Goal: Find specific page/section: Find specific page/section

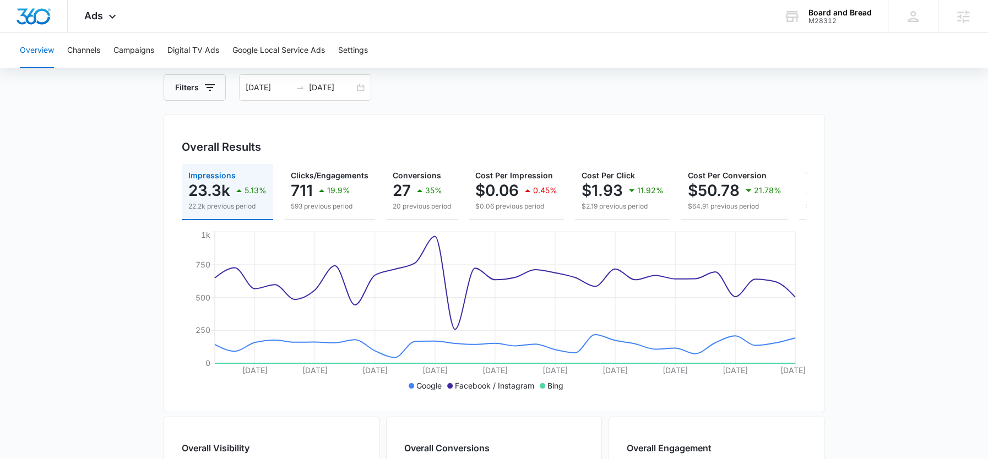
scroll to position [0, 115]
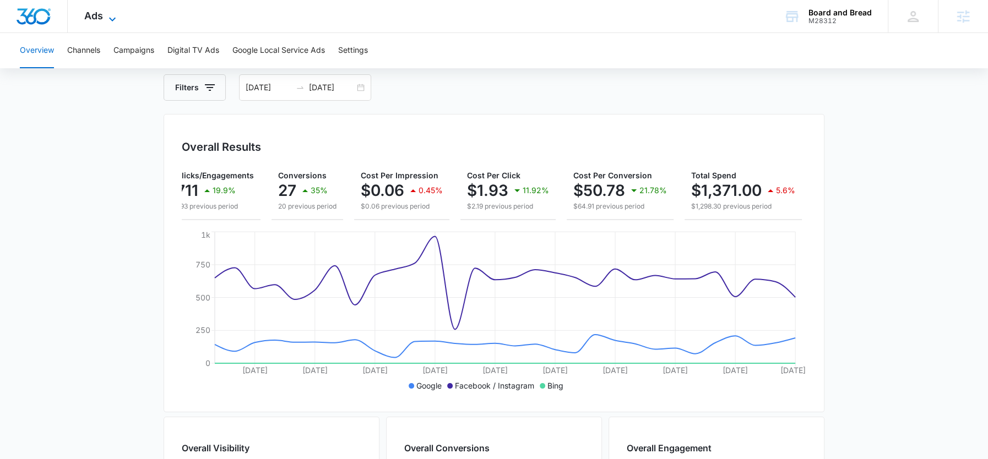
click at [107, 18] on icon at bounding box center [112, 19] width 13 height 13
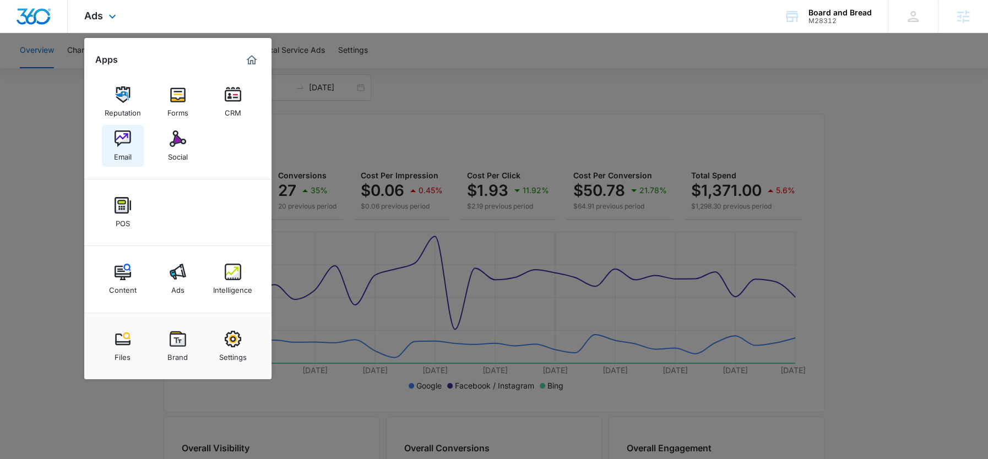
click at [126, 149] on div "Email" at bounding box center [123, 154] width 18 height 14
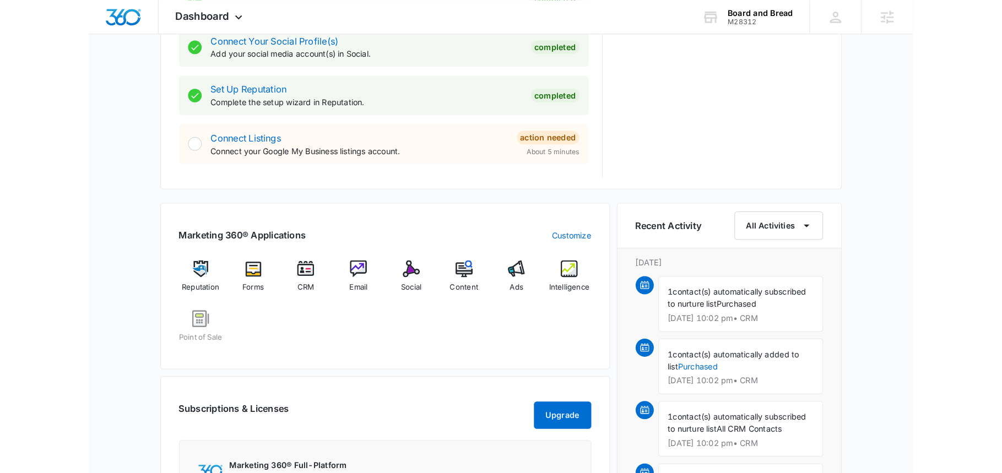
scroll to position [524, 0]
